Goal: Information Seeking & Learning: Stay updated

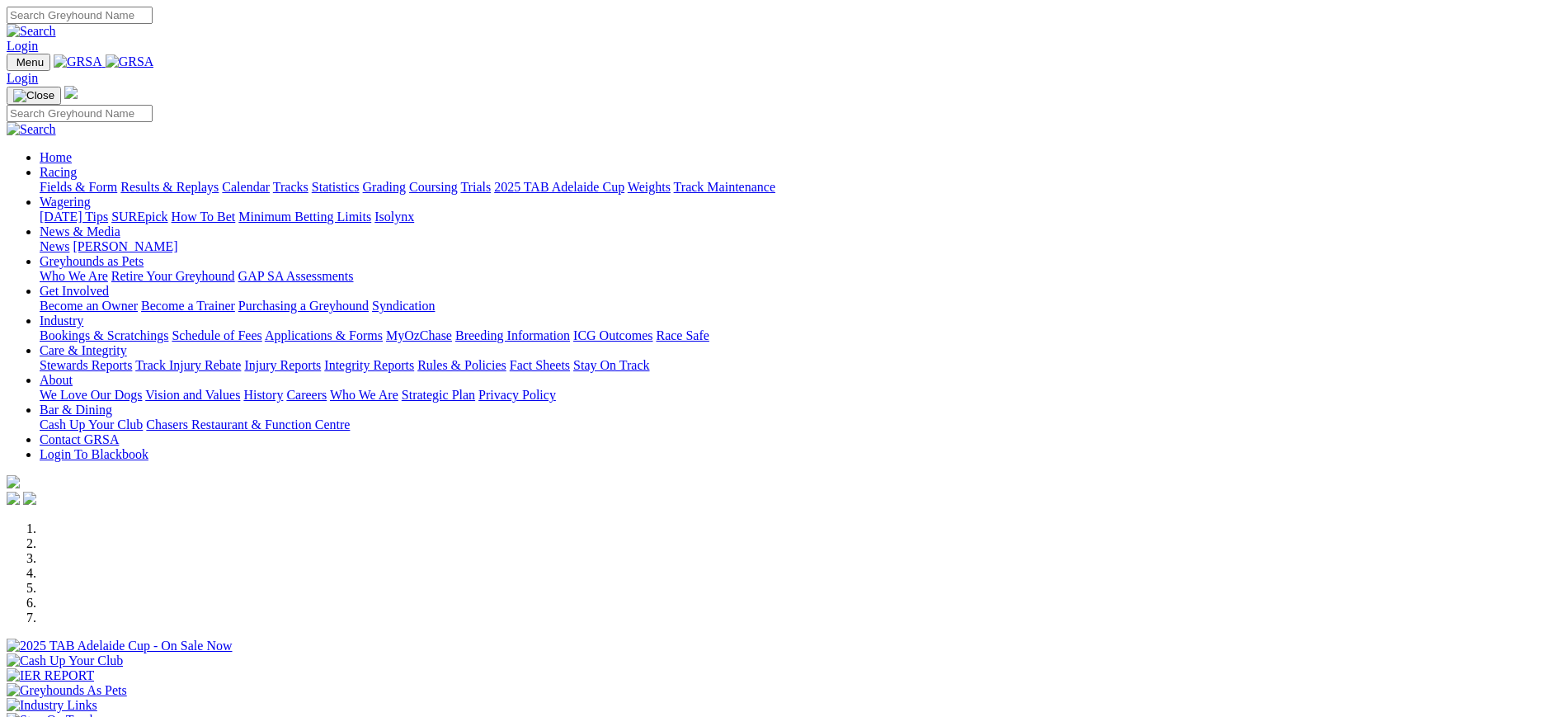
click at [70, 240] on link "News" at bounding box center [54, 246] width 30 height 14
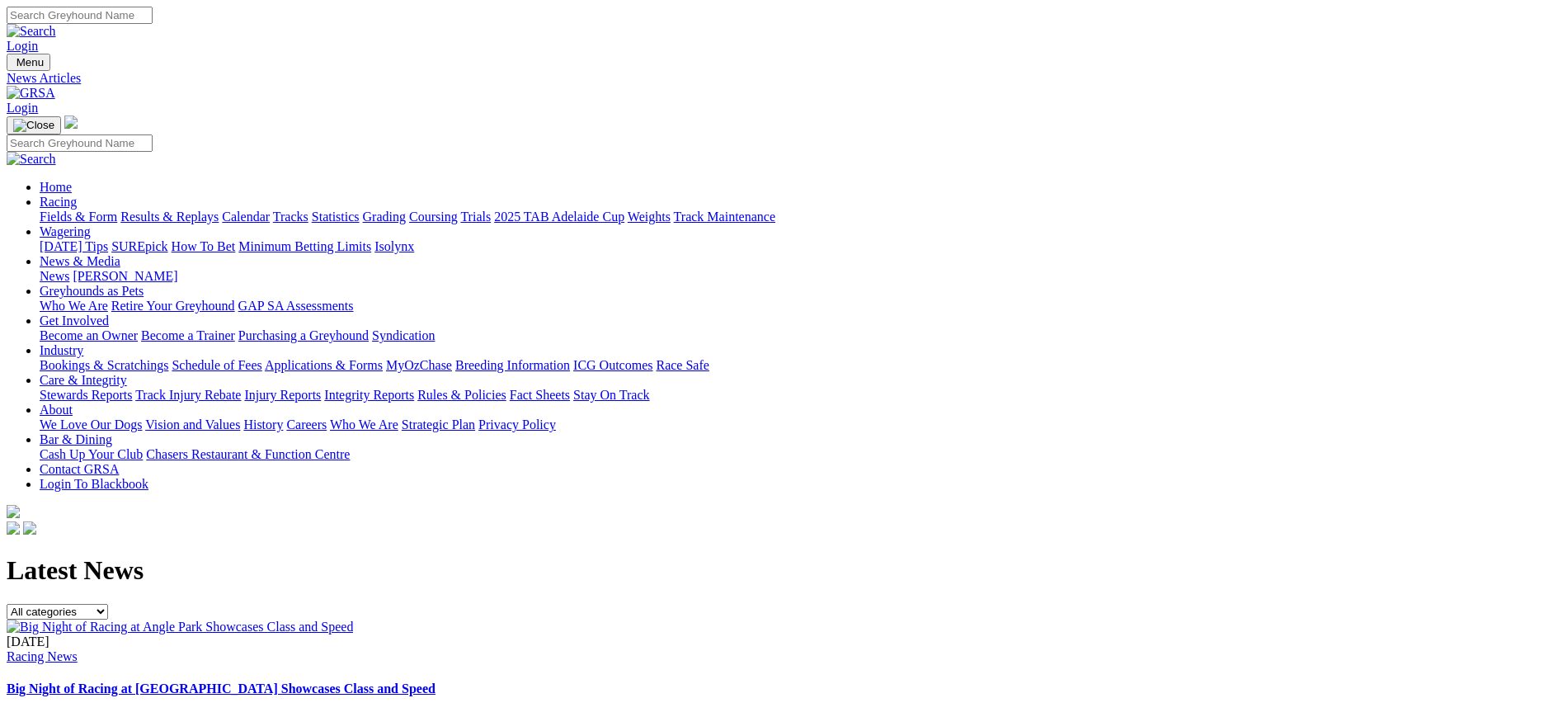
click at [55, 86] on img at bounding box center [31, 93] width 48 height 14
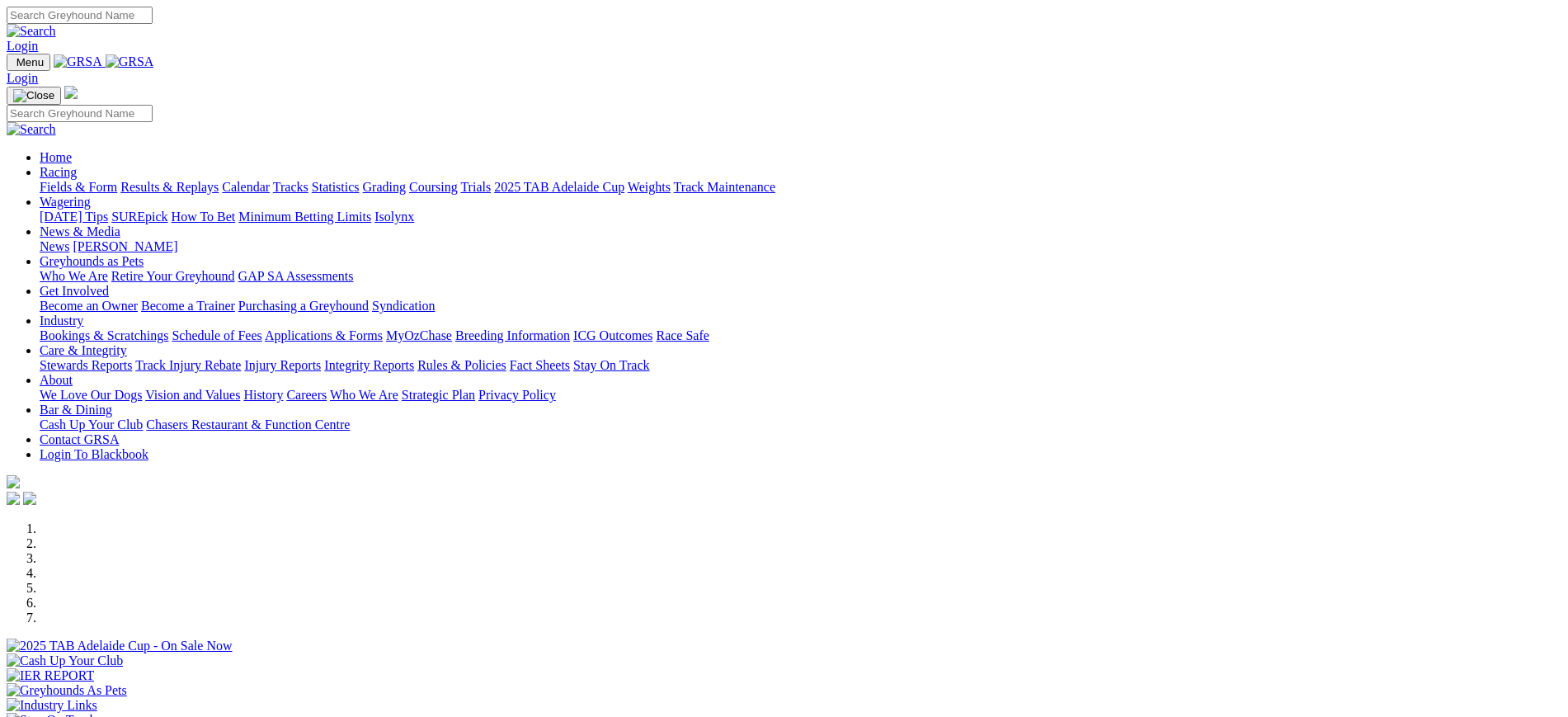
click at [70, 240] on link "News" at bounding box center [54, 246] width 30 height 14
